Goal: Task Accomplishment & Management: Use online tool/utility

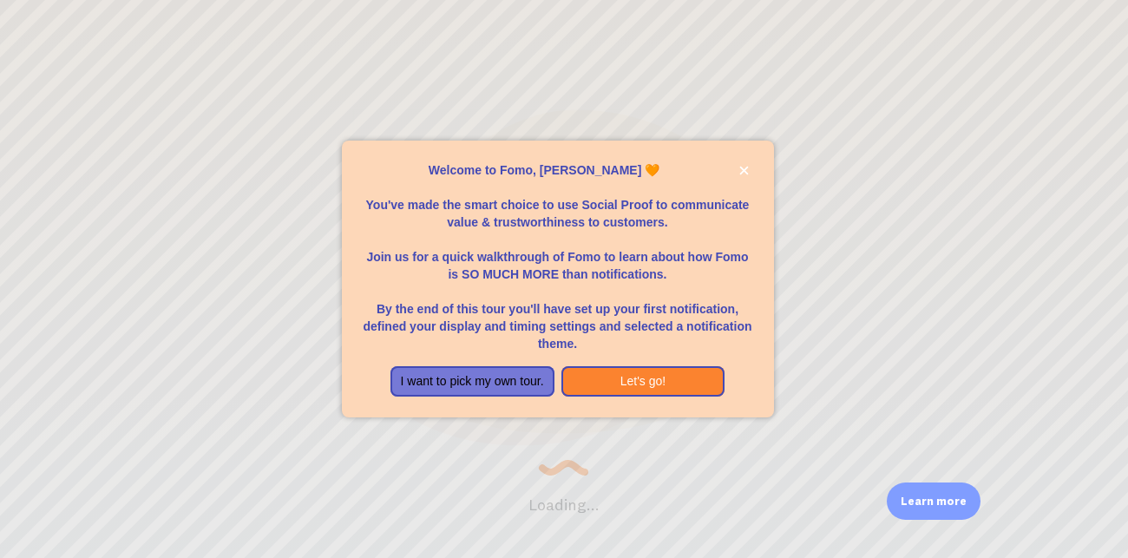
click at [588, 399] on div "Welcome to Fomo, Shahmeer ali haider 🧡You&amp;#39;ve made the smart choice to u…" at bounding box center [558, 407] width 432 height 21
click at [586, 384] on button "Let's go!" at bounding box center [644, 381] width 164 height 31
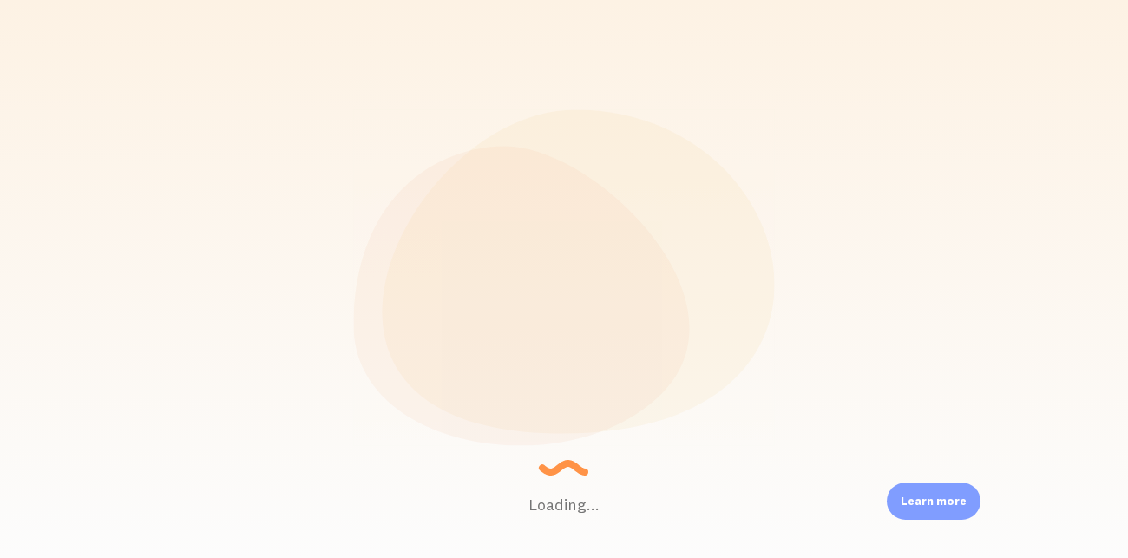
click at [779, 260] on div "Loading... Setting up a seamless experience... - [GEOGRAPHIC_DATA] Gathering da…" at bounding box center [564, 279] width 1128 height 558
click at [779, 264] on div "Loading... Setting up a seamless experience... - [GEOGRAPHIC_DATA] Gathering da…" at bounding box center [564, 279] width 1128 height 558
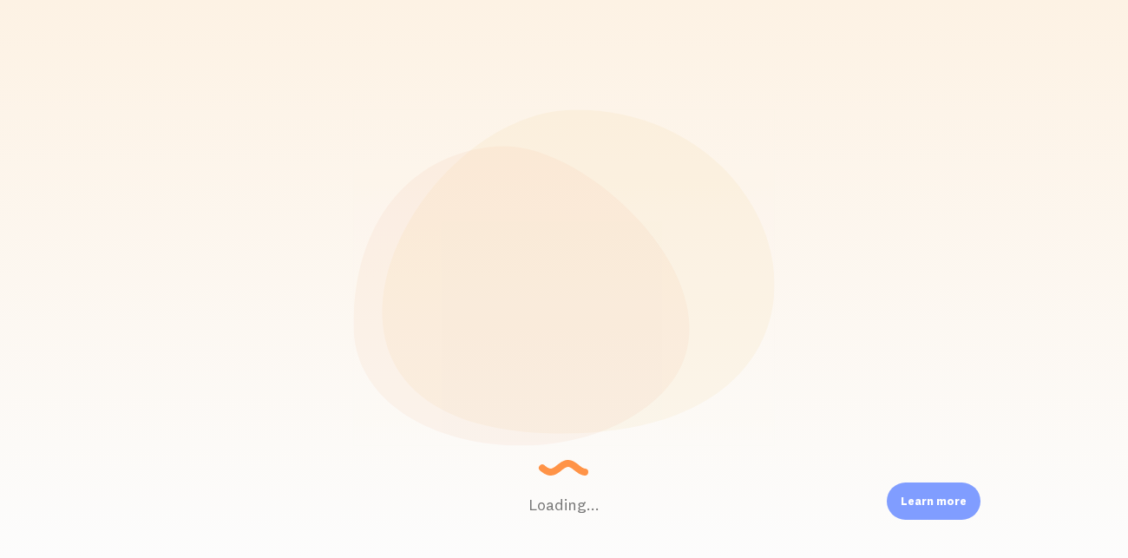
click at [667, 298] on small "- Granny" at bounding box center [609, 302] width 177 height 9
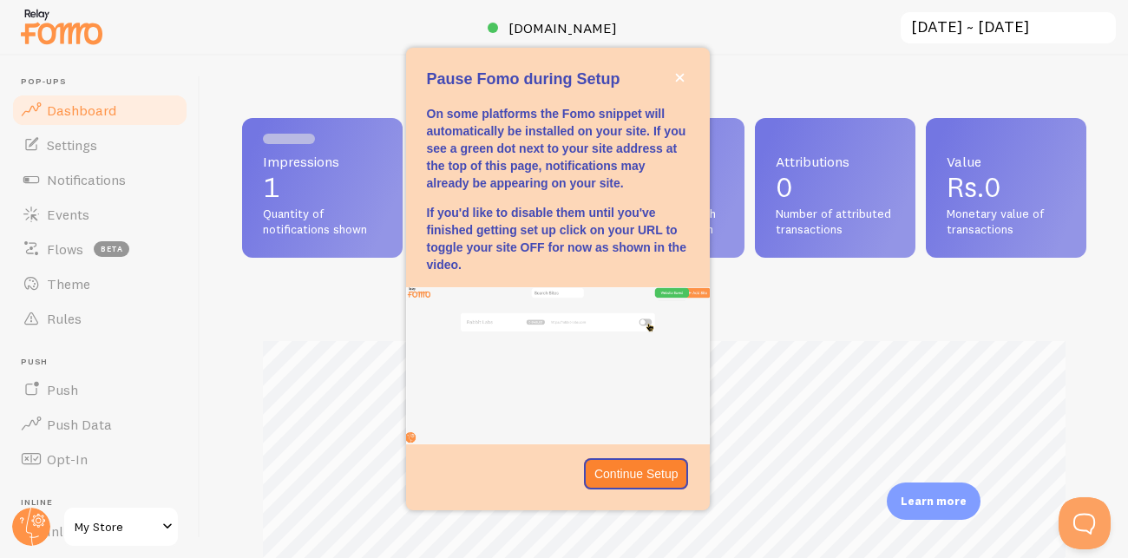
click at [73, 109] on span "Dashboard" at bounding box center [81, 110] width 69 height 17
click at [610, 475] on p "Continue Setup" at bounding box center [637, 473] width 84 height 17
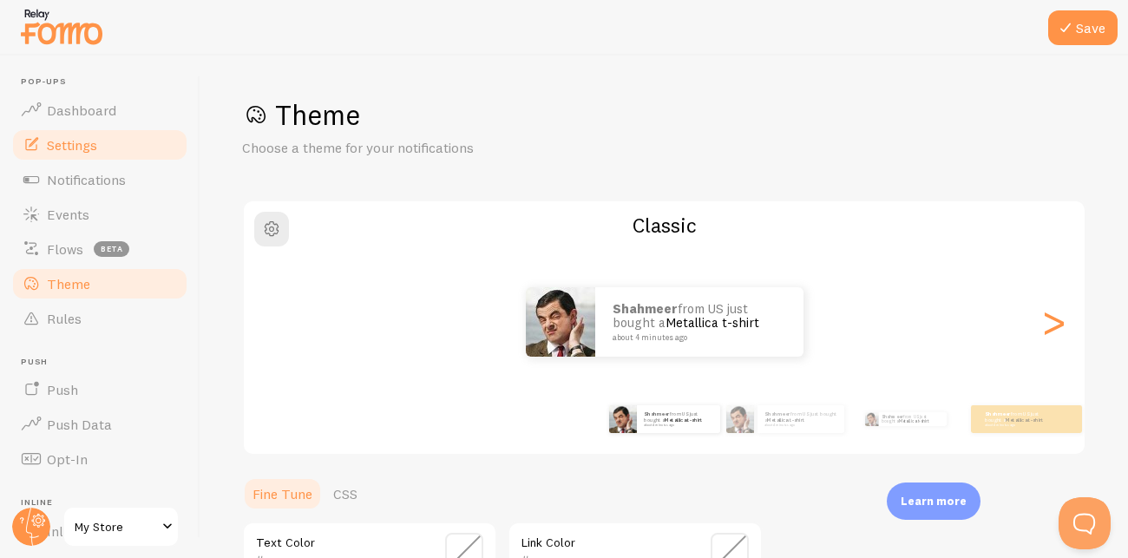
click at [69, 141] on span "Settings" at bounding box center [72, 144] width 50 height 17
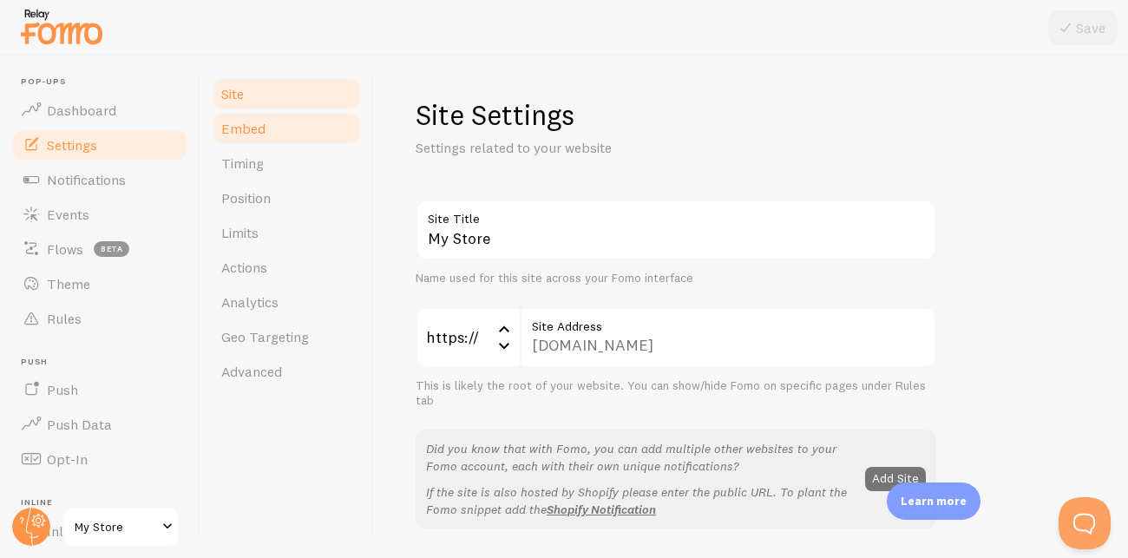
click at [233, 131] on span "Embed" at bounding box center [243, 128] width 44 height 17
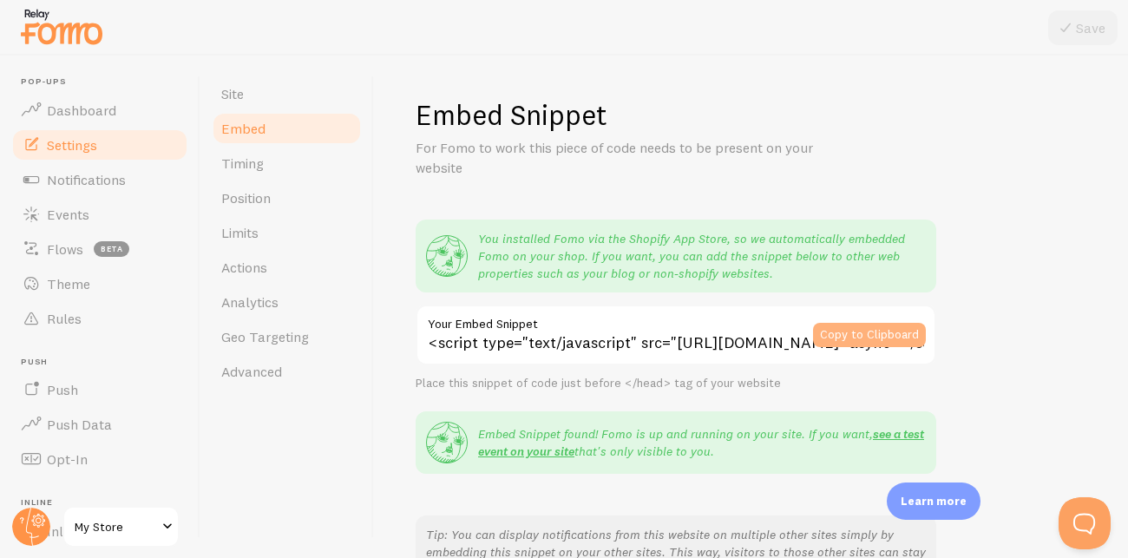
click at [871, 332] on button "Copy to Clipboard" at bounding box center [869, 335] width 113 height 24
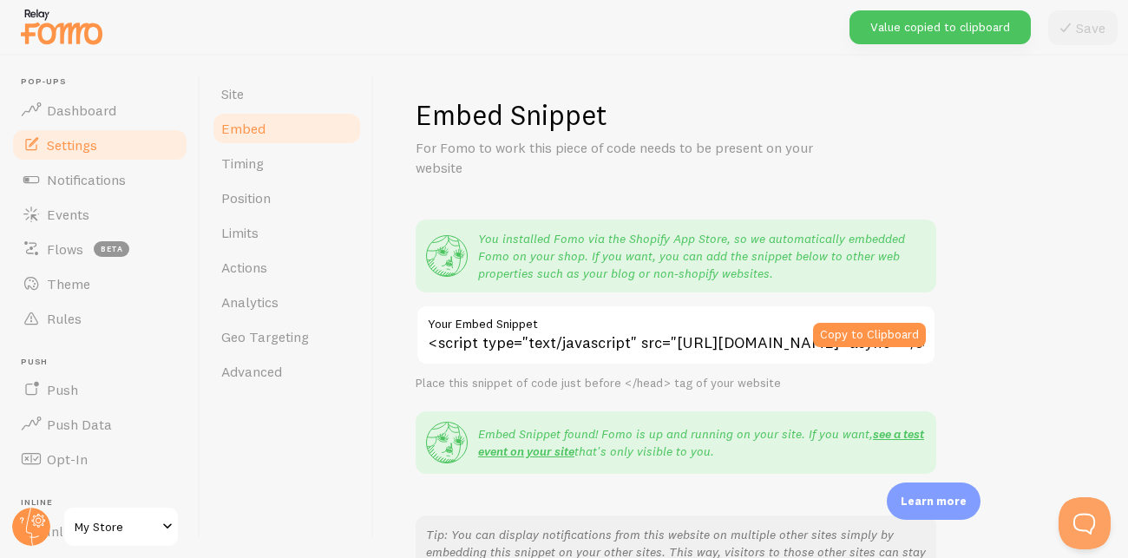
click at [936, 30] on div "Value copied to clipboard" at bounding box center [940, 27] width 181 height 34
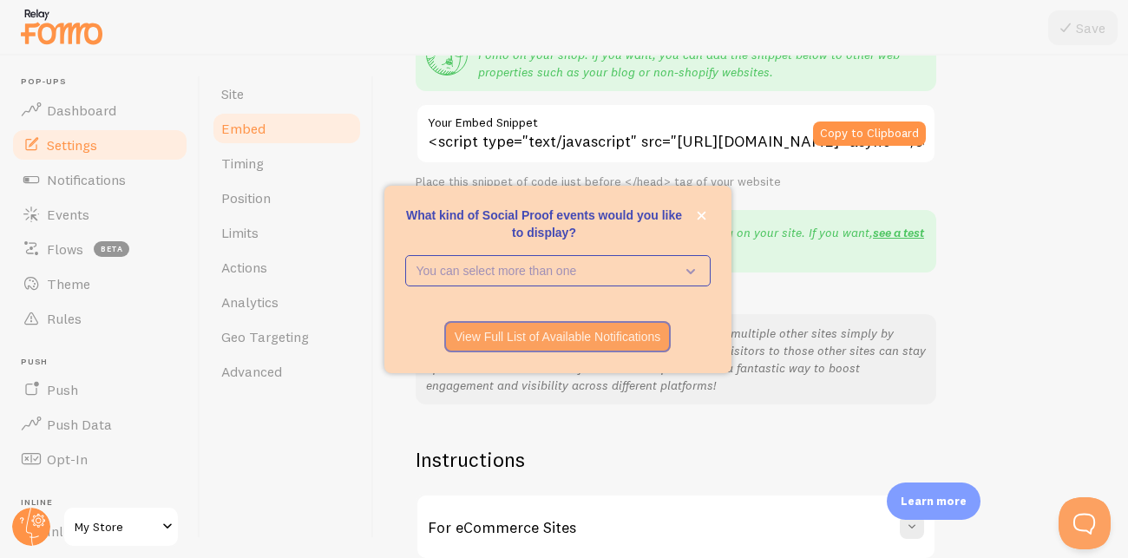
scroll to position [269, 0]
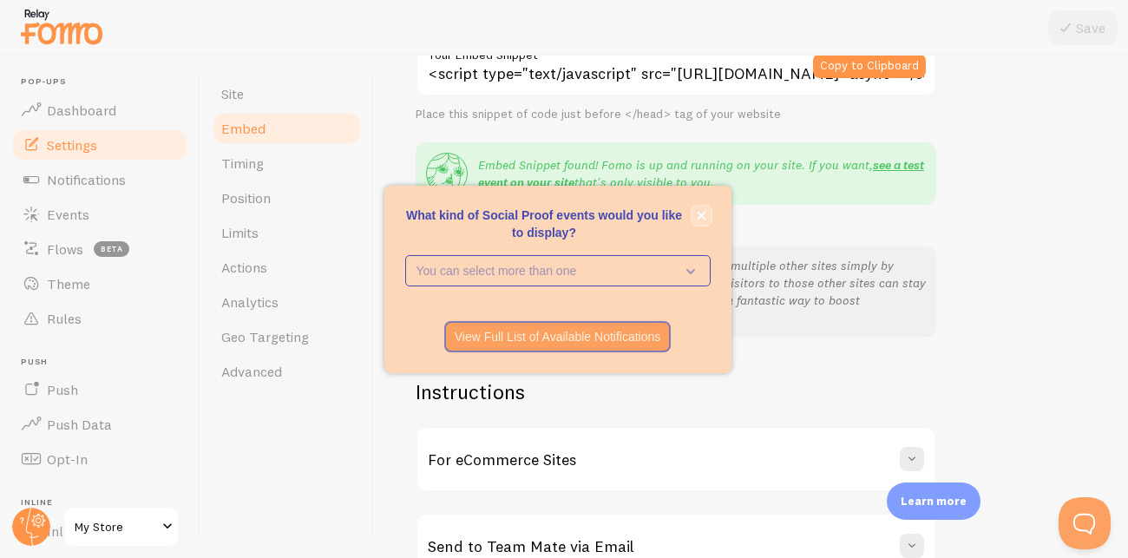
click at [700, 220] on button "close," at bounding box center [702, 216] width 18 height 18
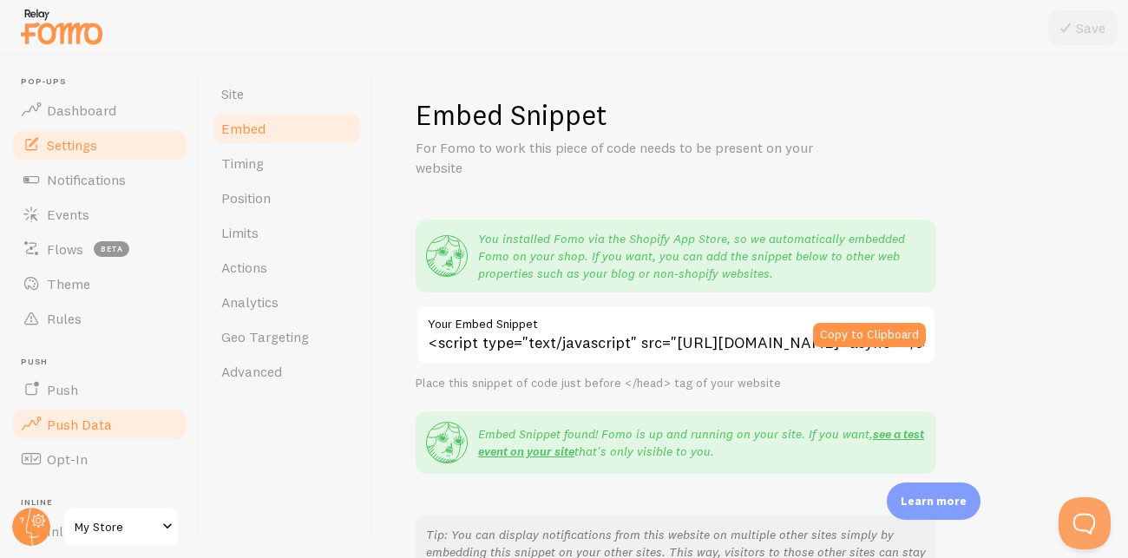
scroll to position [183, 0]
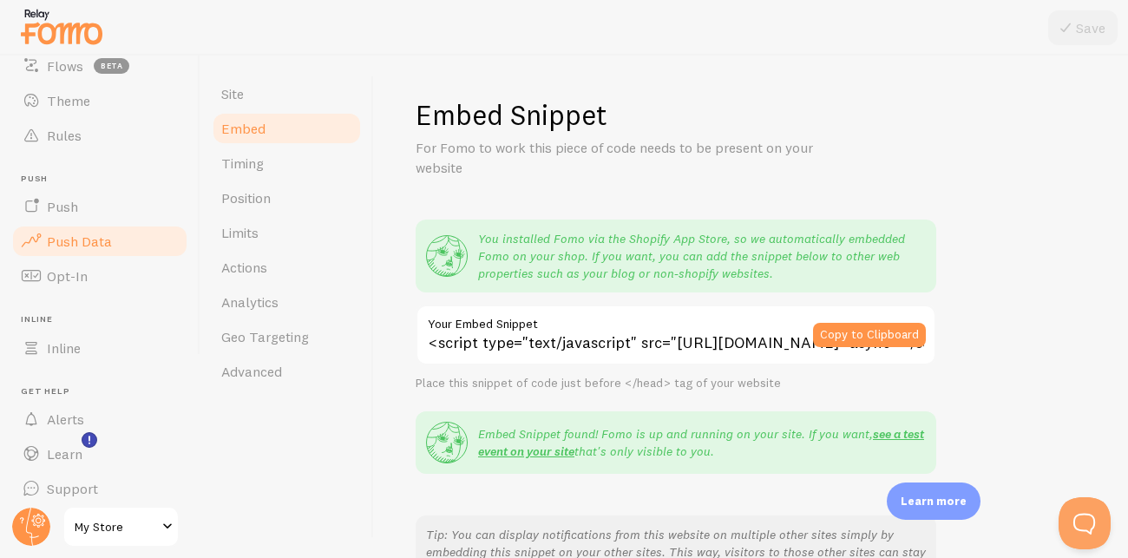
click at [111, 243] on link "Push Data" at bounding box center [99, 241] width 179 height 35
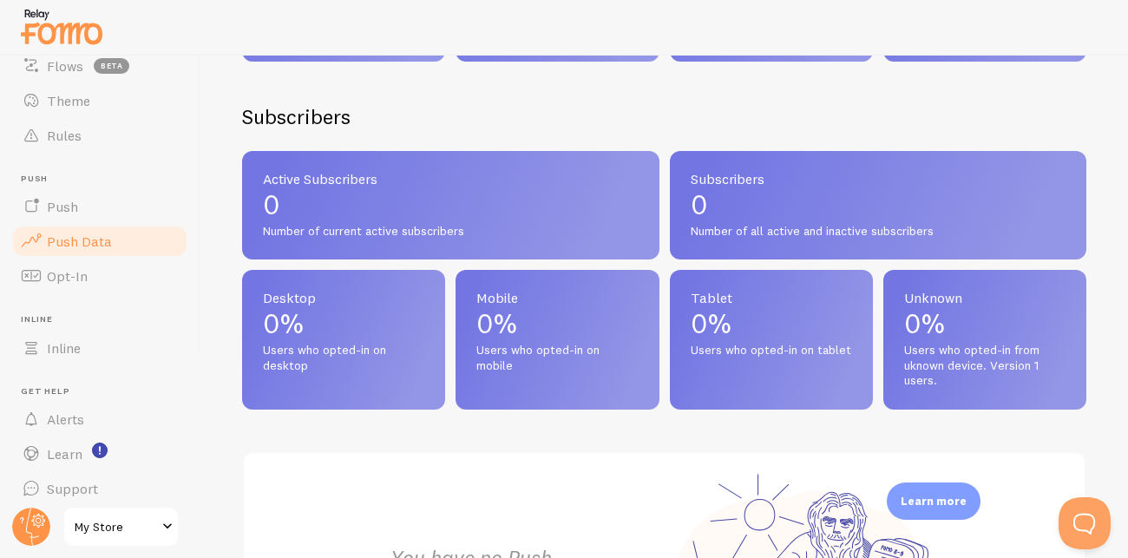
scroll to position [535, 0]
